Goal: Navigation & Orientation: Find specific page/section

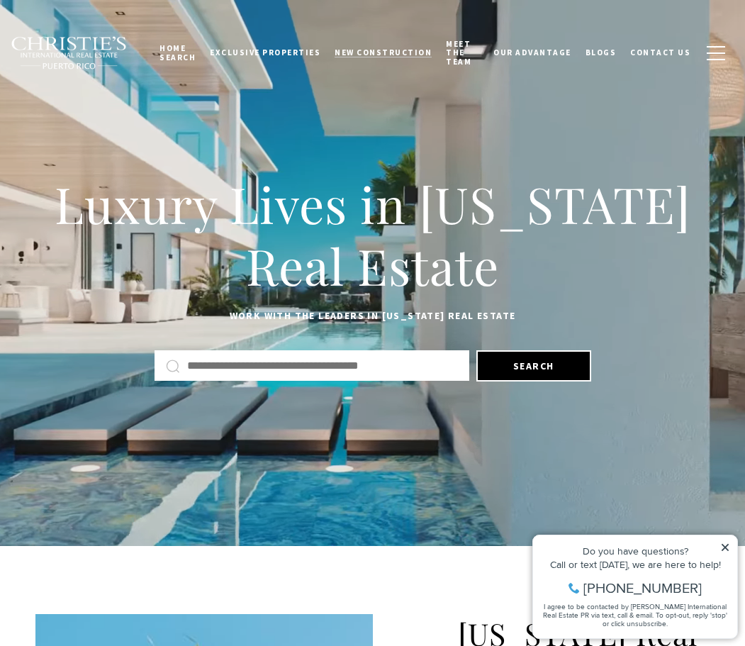
click at [377, 48] on span "New Construction" at bounding box center [383, 52] width 97 height 10
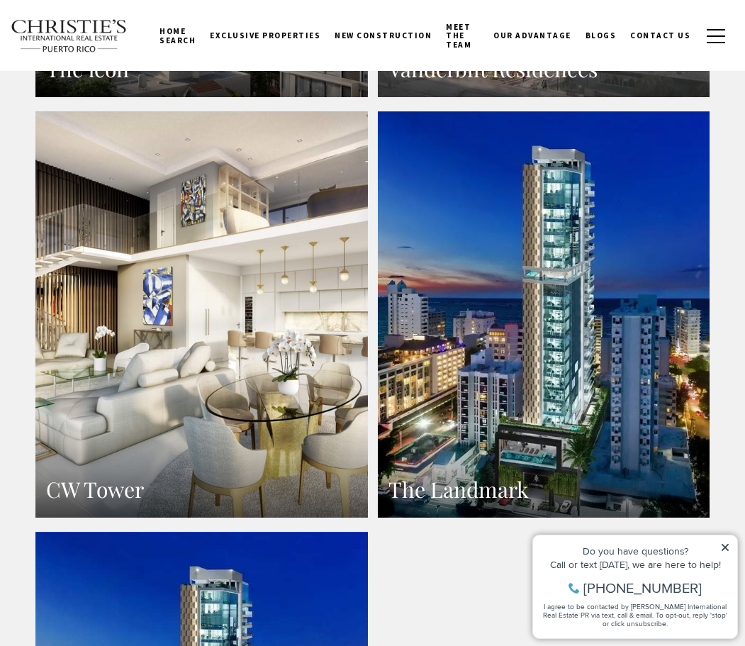
scroll to position [1134, 0]
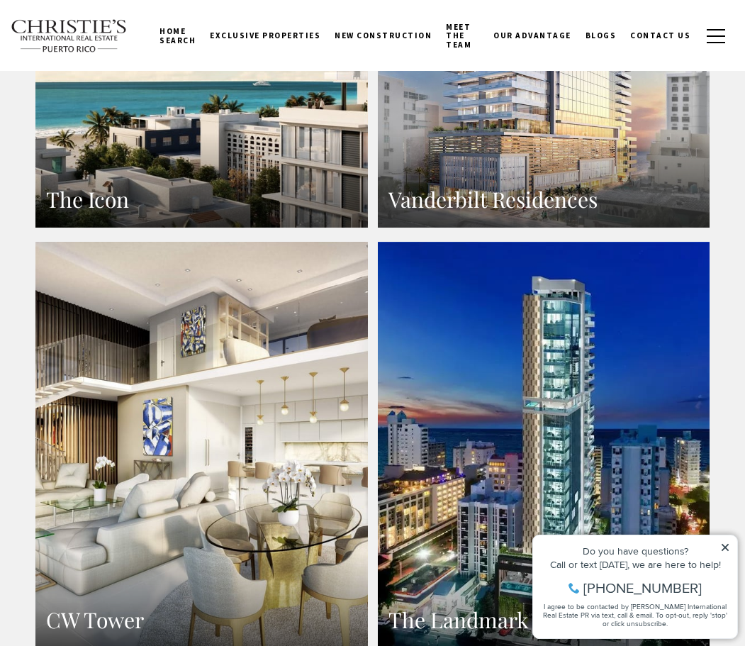
click at [208, 186] on h3 "The Icon" at bounding box center [201, 200] width 311 height 28
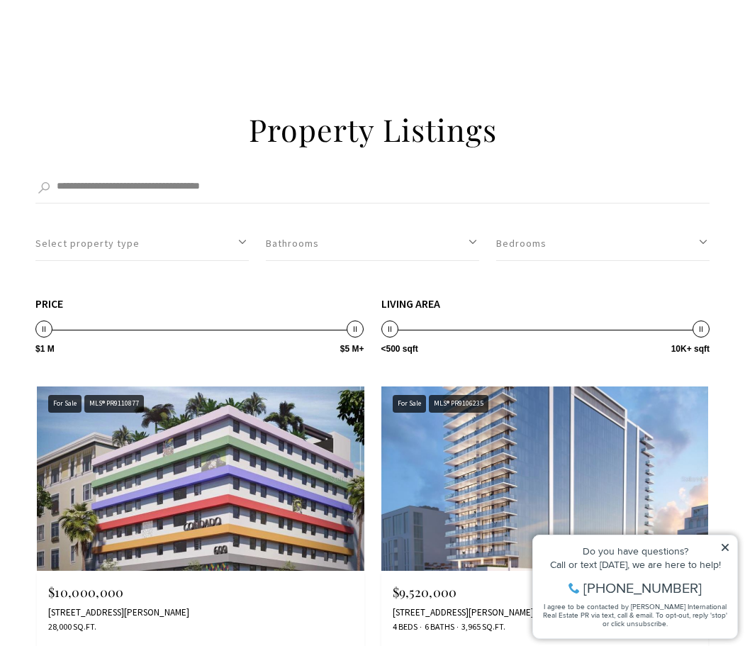
scroll to position [1418, 0]
